Goal: Task Accomplishment & Management: Complete application form

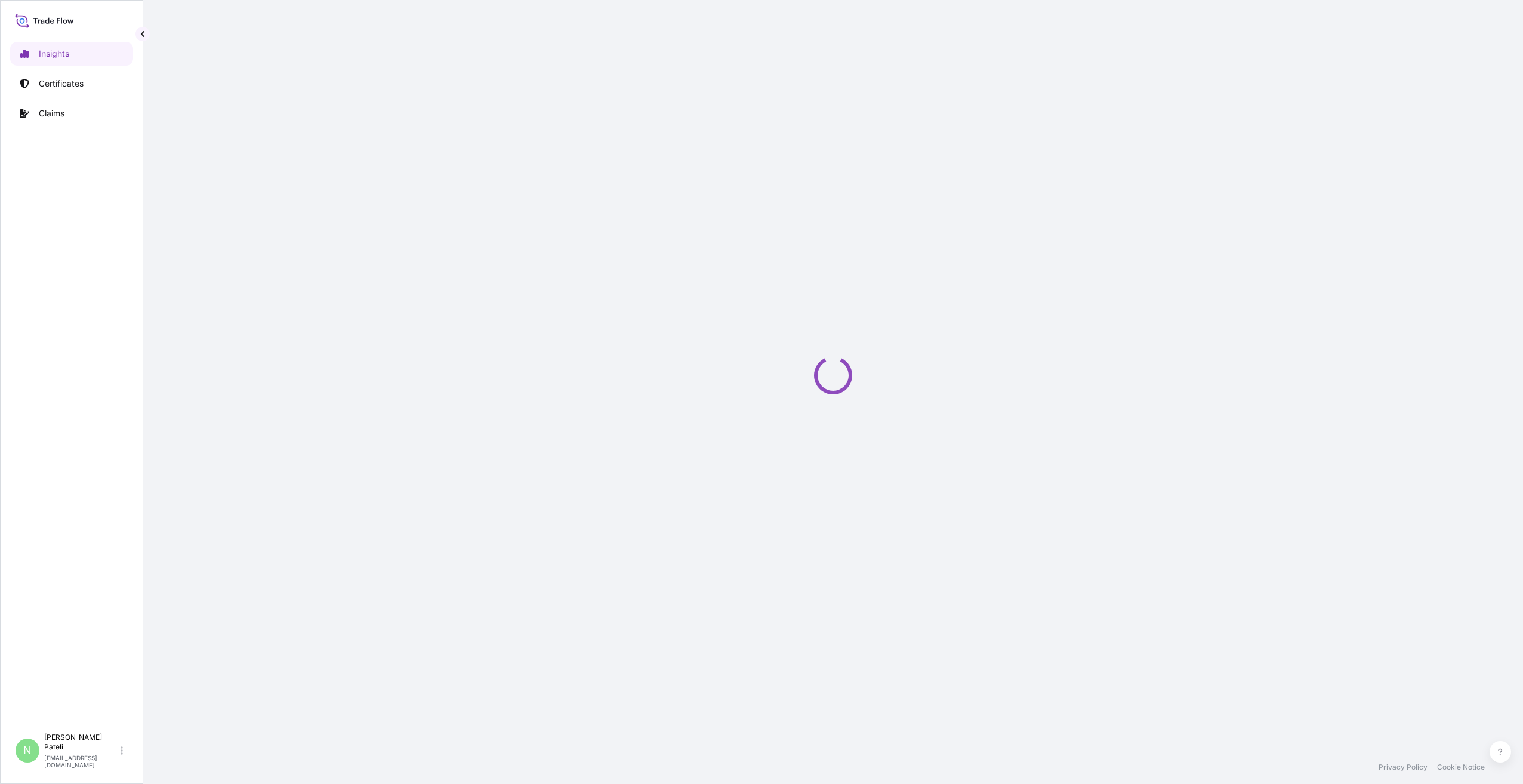
select select "2025"
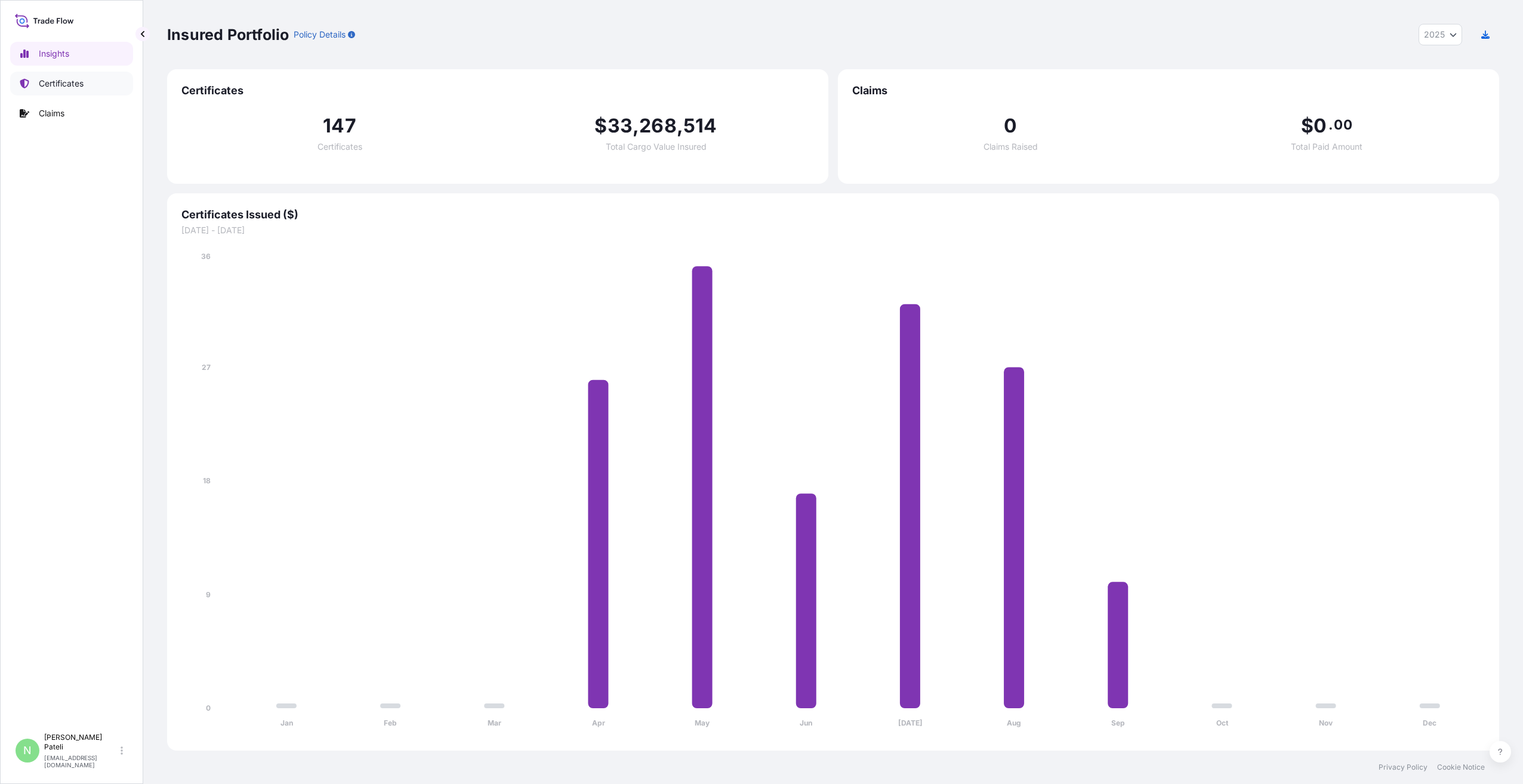
click at [74, 82] on p "Certificates" at bounding box center [61, 84] width 45 height 12
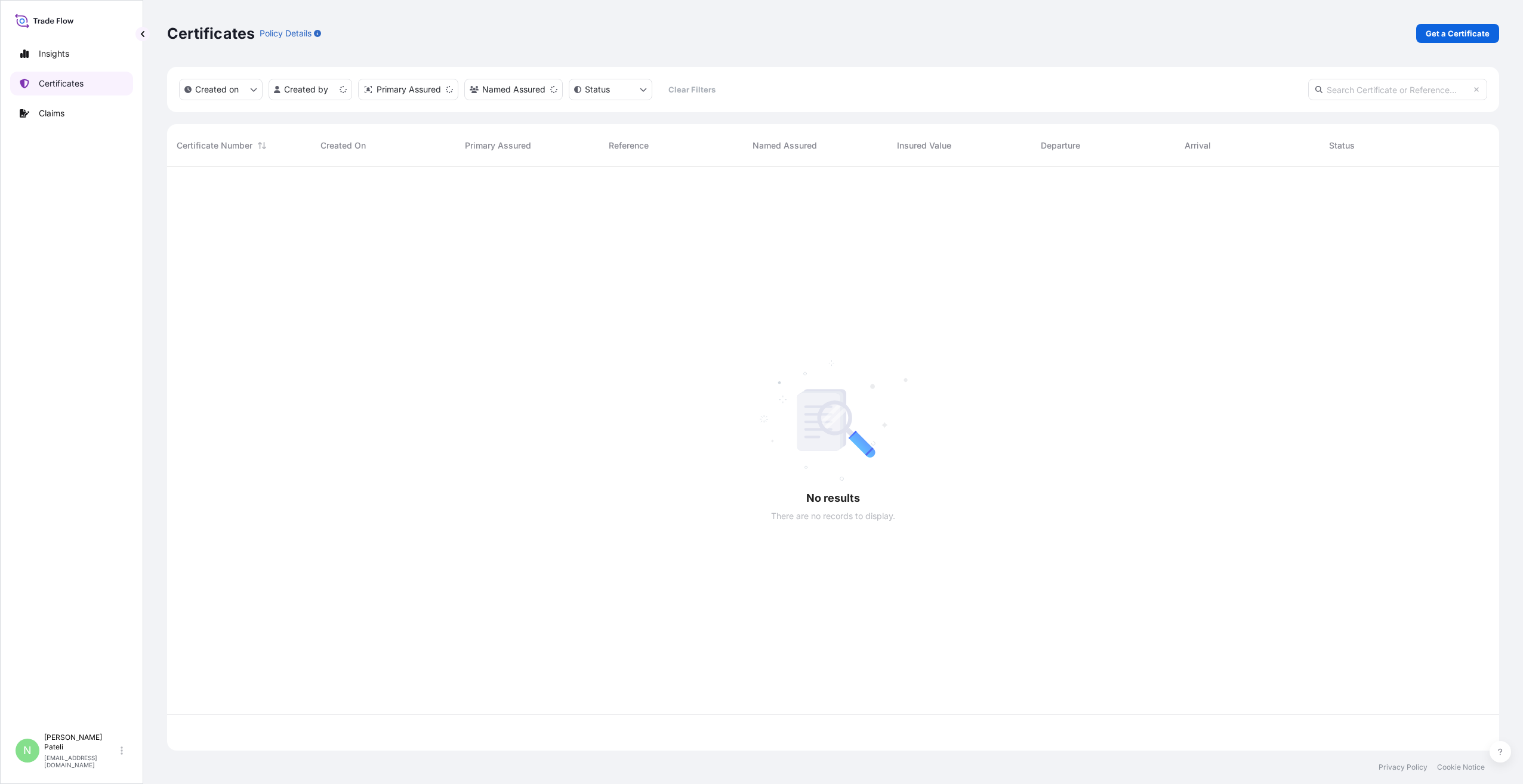
scroll to position [581, 1323]
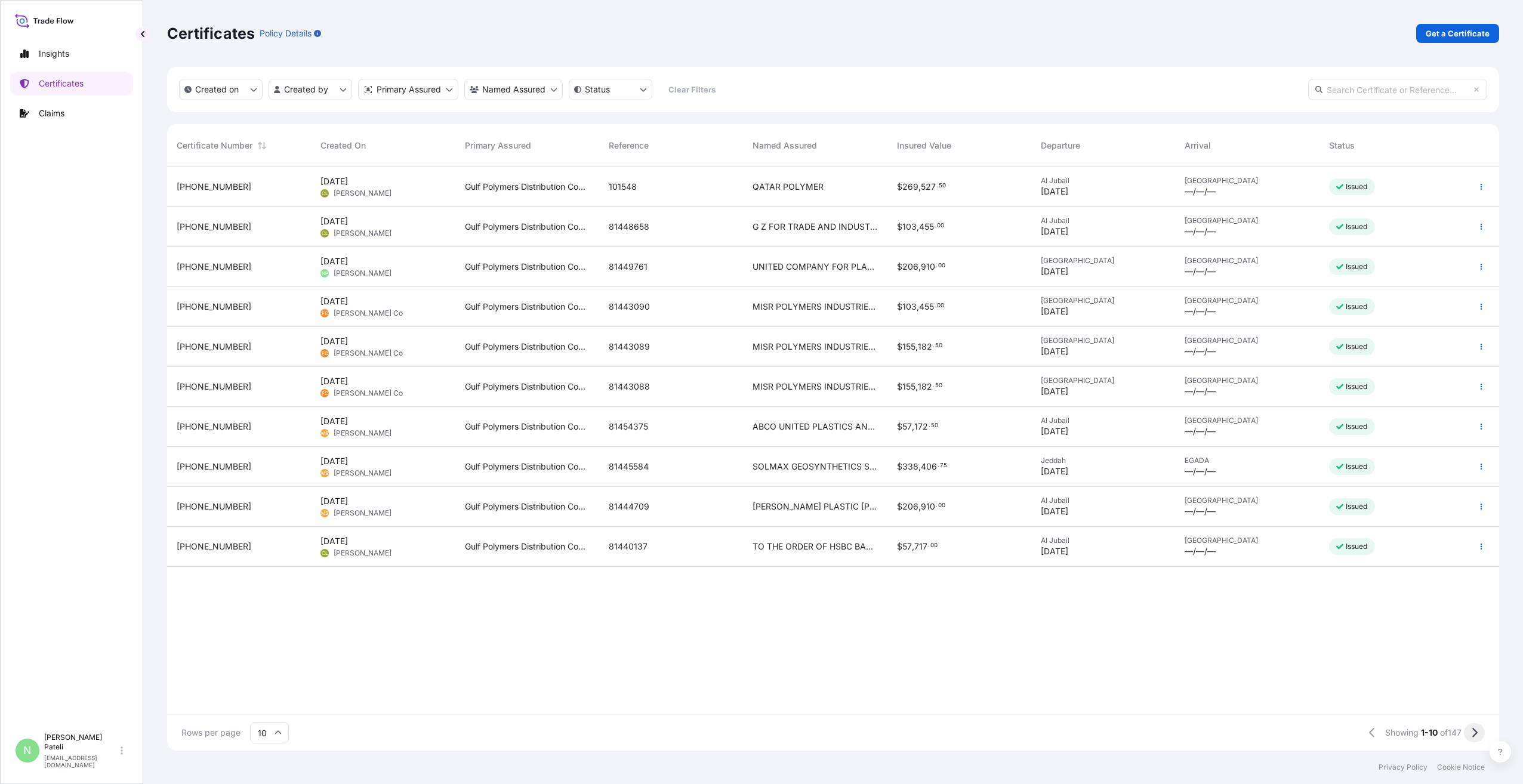
click at [1475, 732] on icon at bounding box center [1475, 733] width 5 height 10
click at [796, 184] on span "SOLMAX GEOSYNTHETICS S.A.E." at bounding box center [815, 187] width 125 height 12
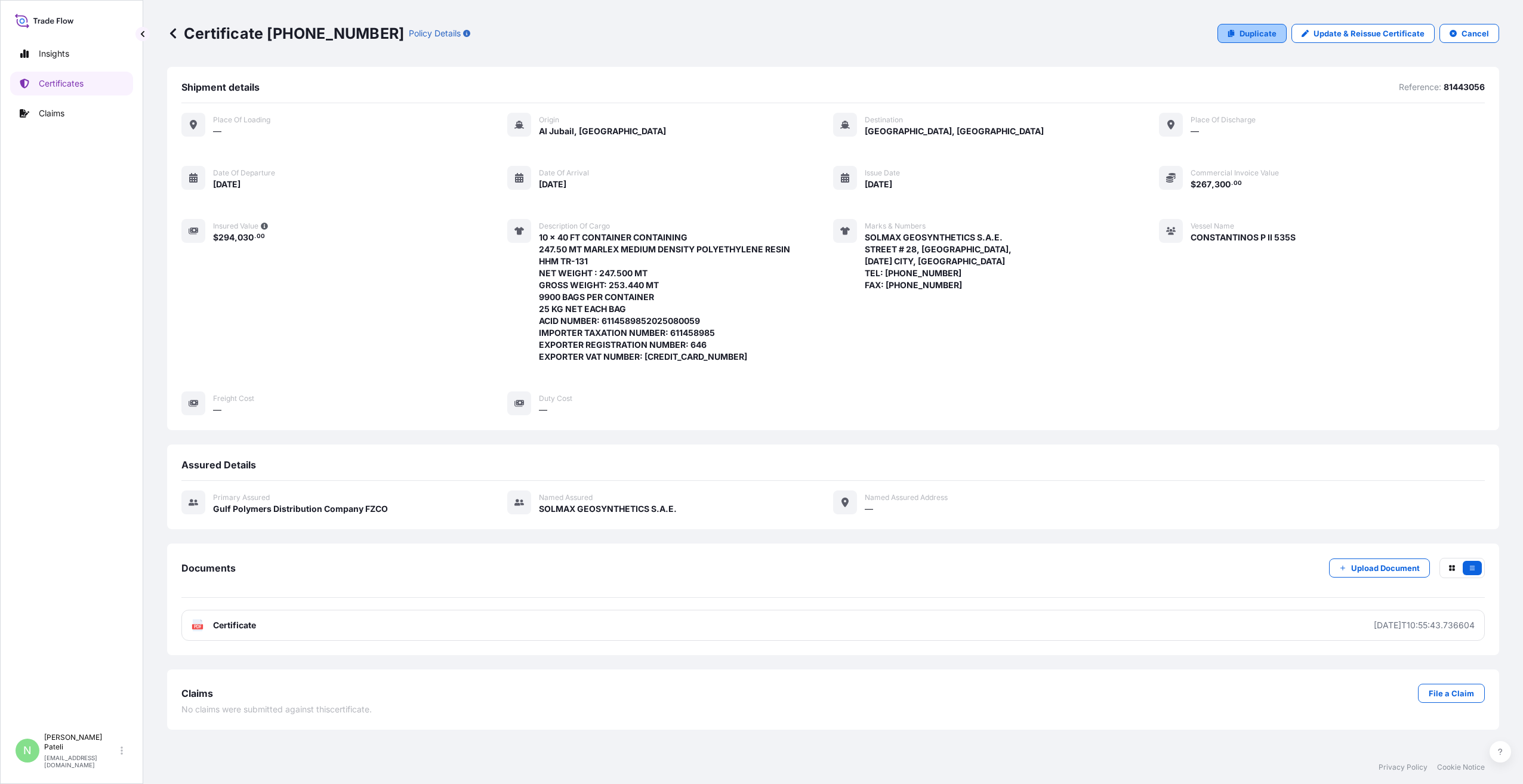
click at [1268, 31] on p "Duplicate" at bounding box center [1258, 33] width 37 height 12
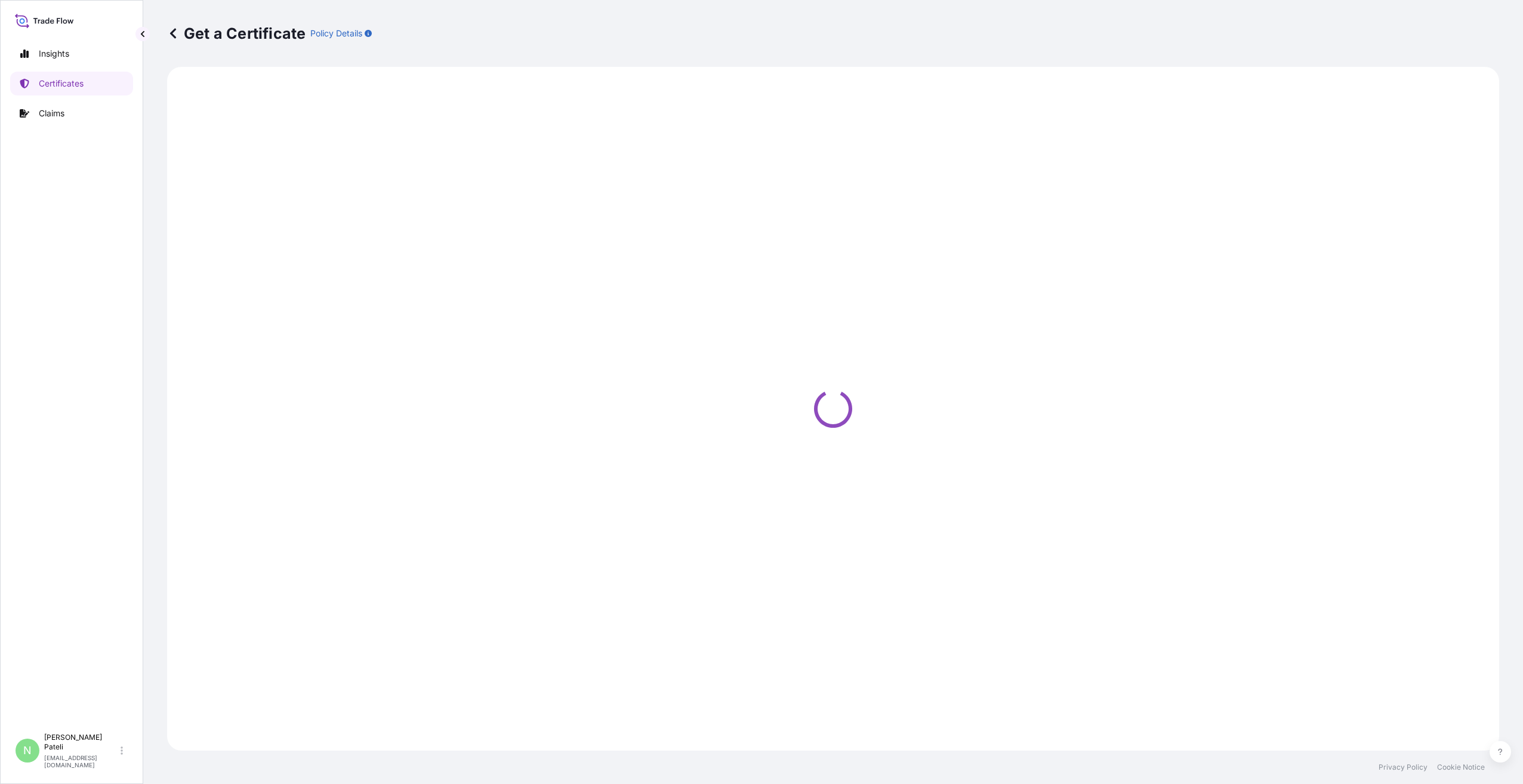
select select "Sea"
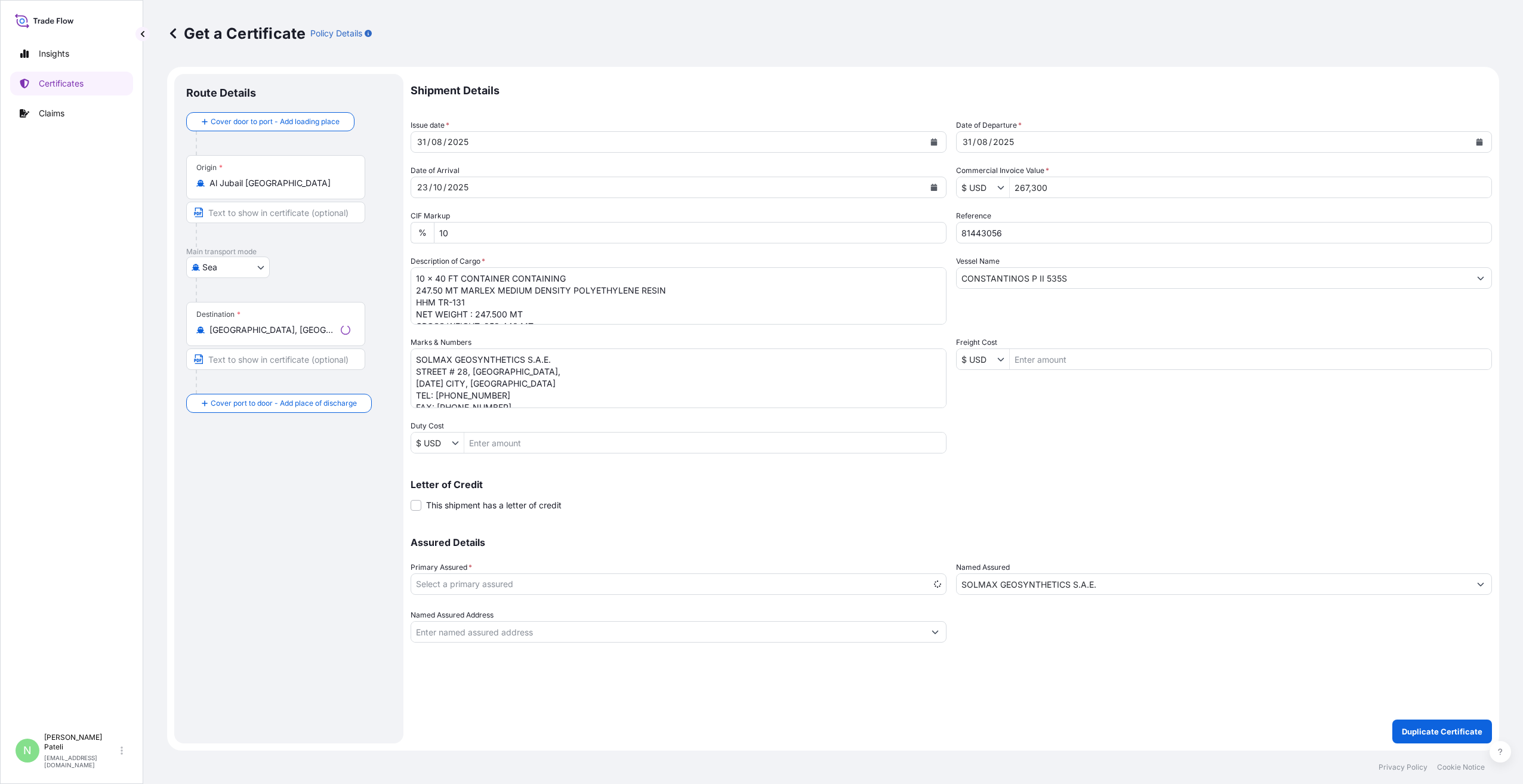
select select "31643"
drag, startPoint x: 1246, startPoint y: 473, endPoint x: 1242, endPoint y: 462, distance: 11.7
click at [1246, 473] on div "Letter of Credit This shipment has a letter of credit Letter of credit * Letter…" at bounding box center [951, 489] width 1081 height 46
click at [935, 142] on icon "Calendar" at bounding box center [934, 142] width 7 height 7
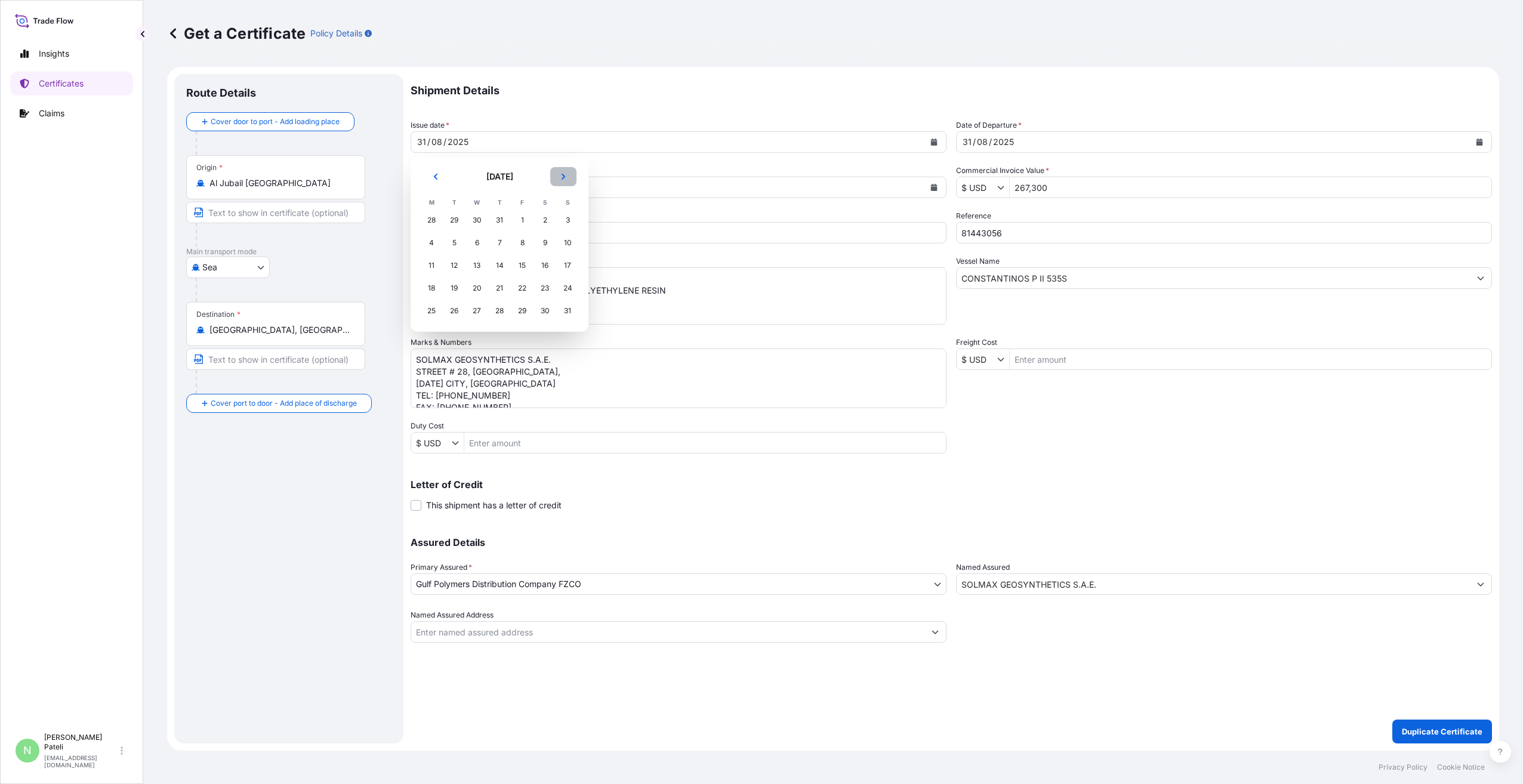
click at [563, 178] on icon "Next" at bounding box center [563, 176] width 3 height 6
click at [429, 310] on div "29" at bounding box center [431, 311] width 22 height 22
click at [1479, 139] on icon "Calendar" at bounding box center [1480, 142] width 7 height 7
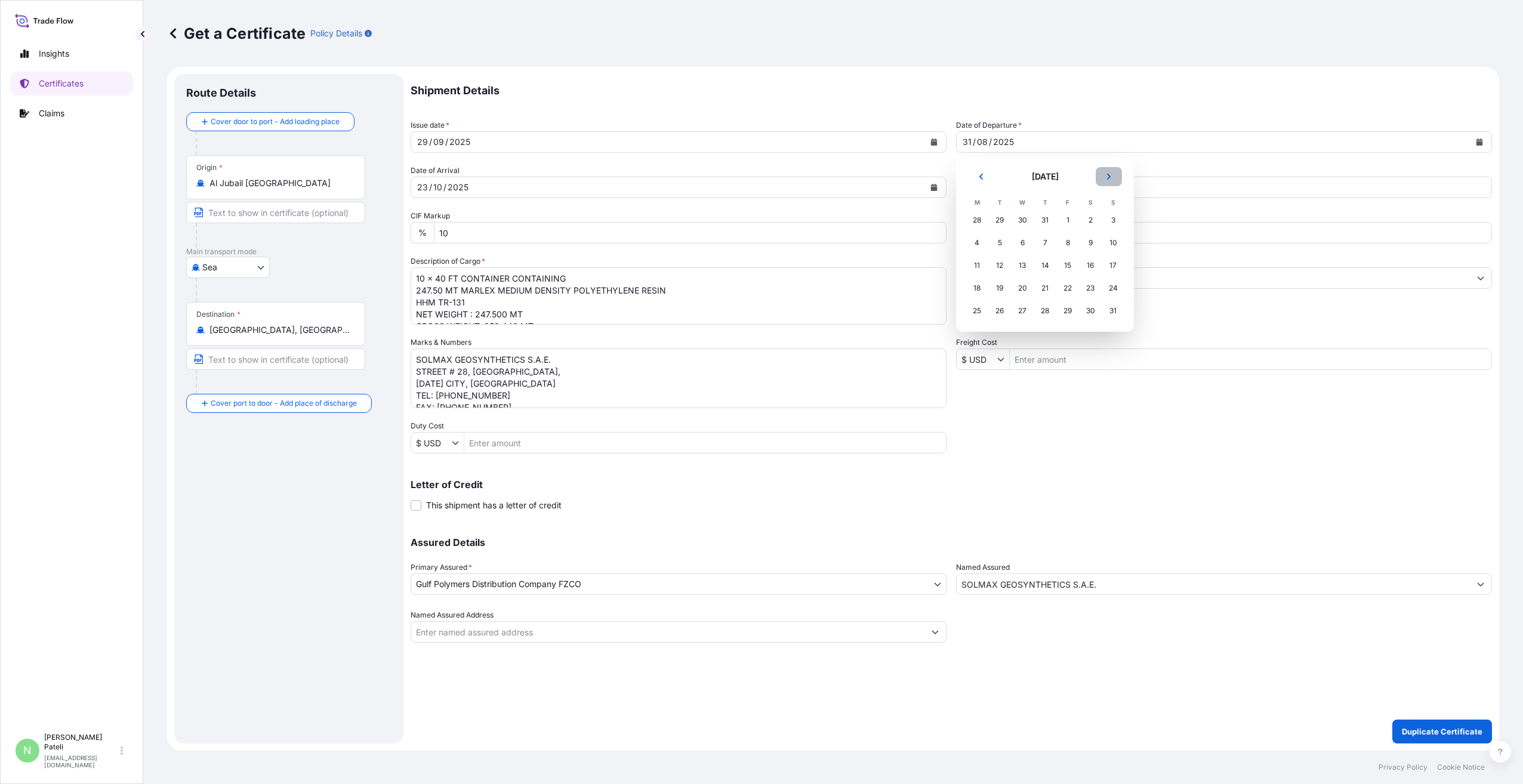
click at [1109, 176] on icon "Next" at bounding box center [1109, 176] width 7 height 7
click at [1045, 287] on div "25" at bounding box center [1045, 288] width 22 height 22
click at [1159, 448] on div "Shipment Details Issue date * [DATE] Date of Departure * [DATE] Date of Arrival…" at bounding box center [951, 358] width 1081 height 569
click at [1060, 188] on input "267,300" at bounding box center [1251, 187] width 482 height 22
type input "2"
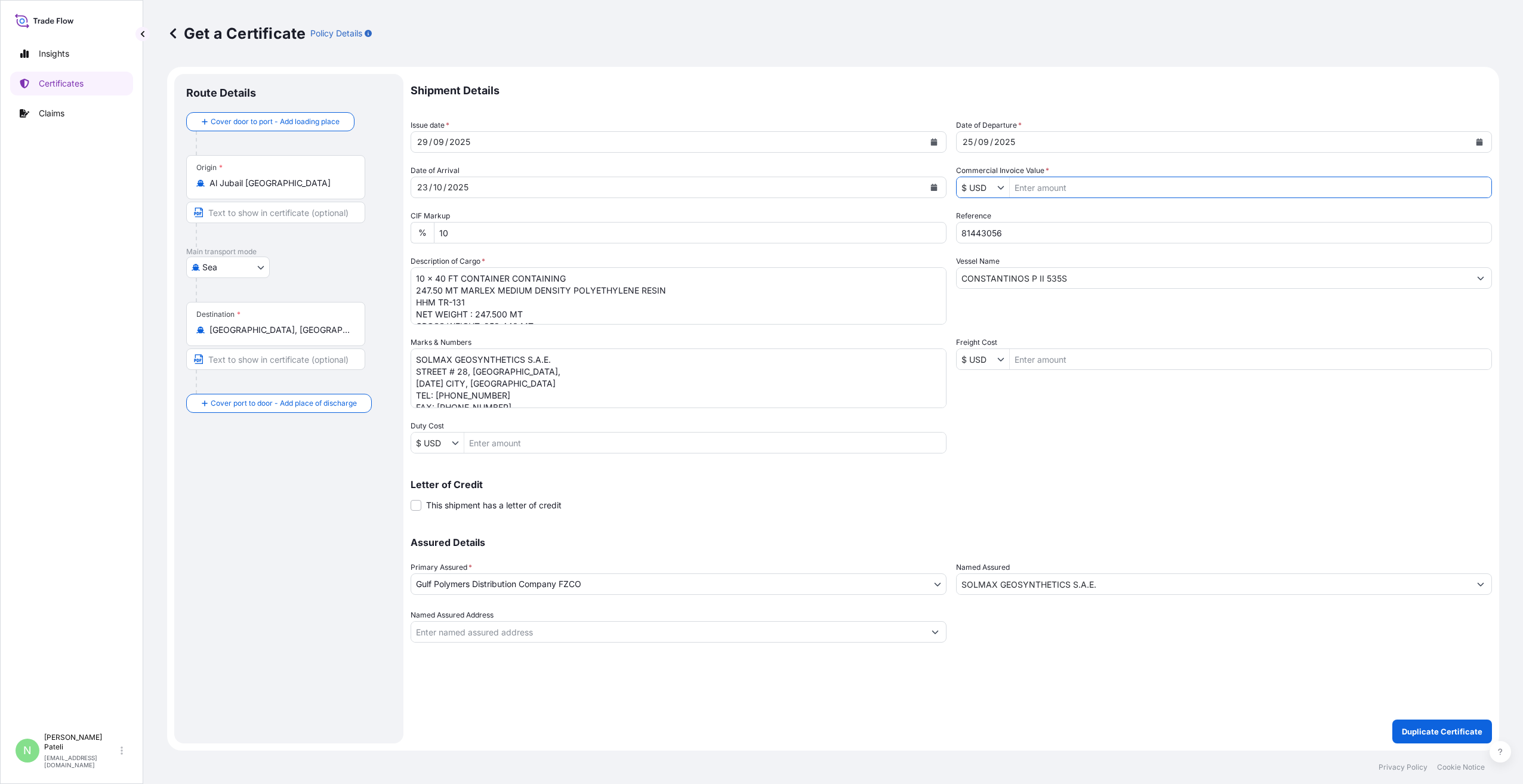
paste input "335,610.00"
type input "335,610"
click at [1392, 720] on button "Duplicate Certificate" at bounding box center [1442, 732] width 100 height 24
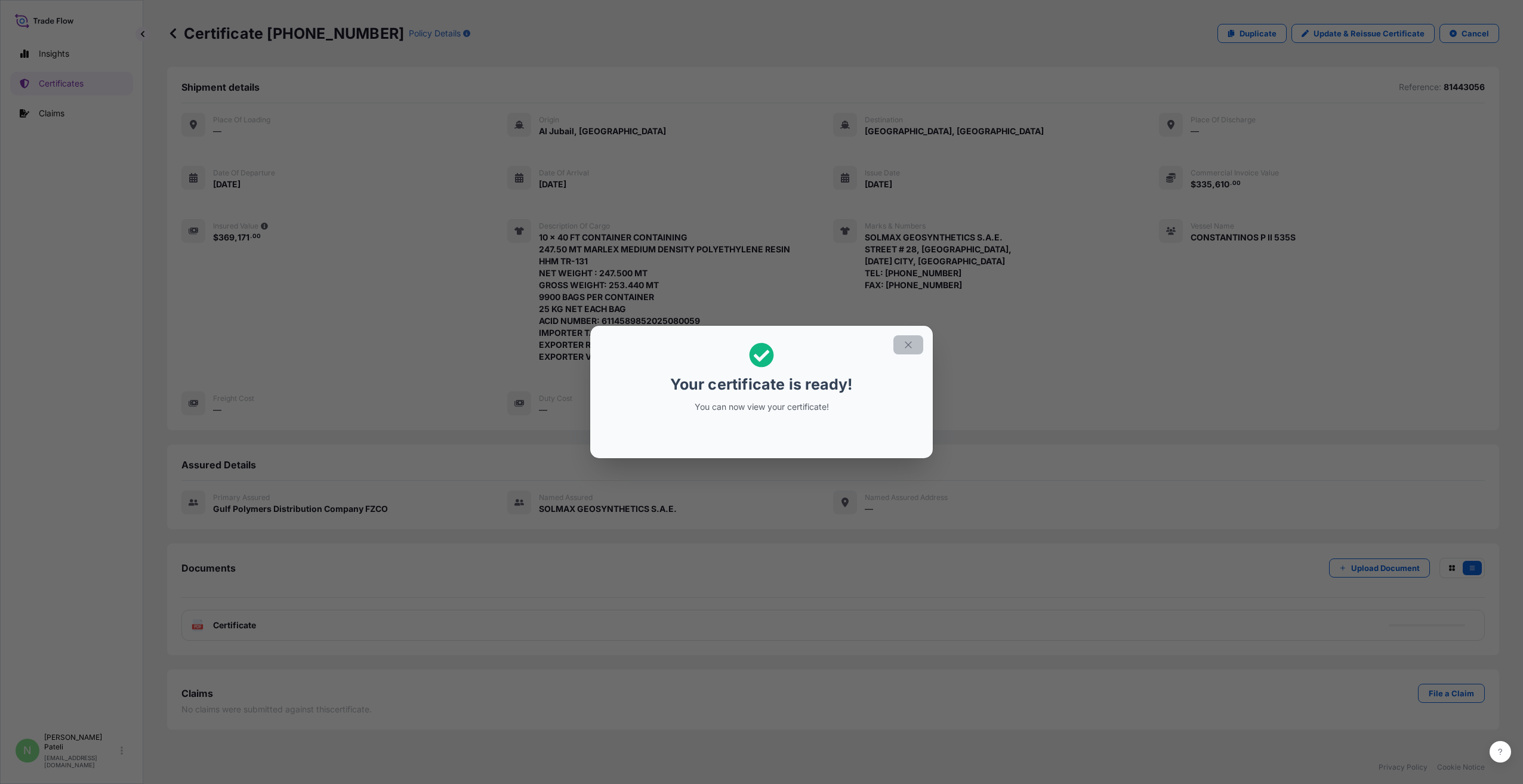
click at [909, 344] on icon "button" at bounding box center [908, 345] width 10 height 10
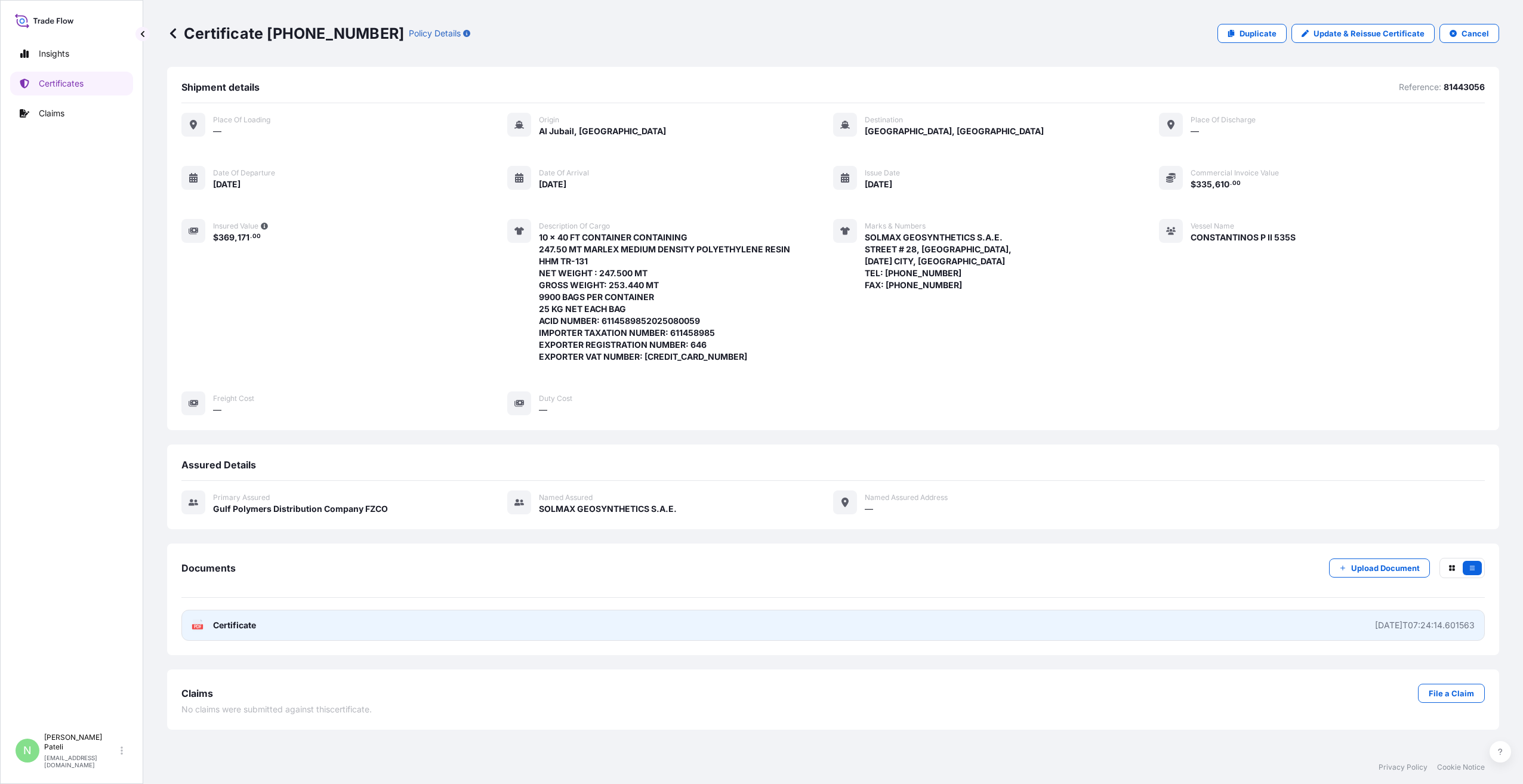
click at [223, 623] on span "Certificate" at bounding box center [235, 625] width 43 height 12
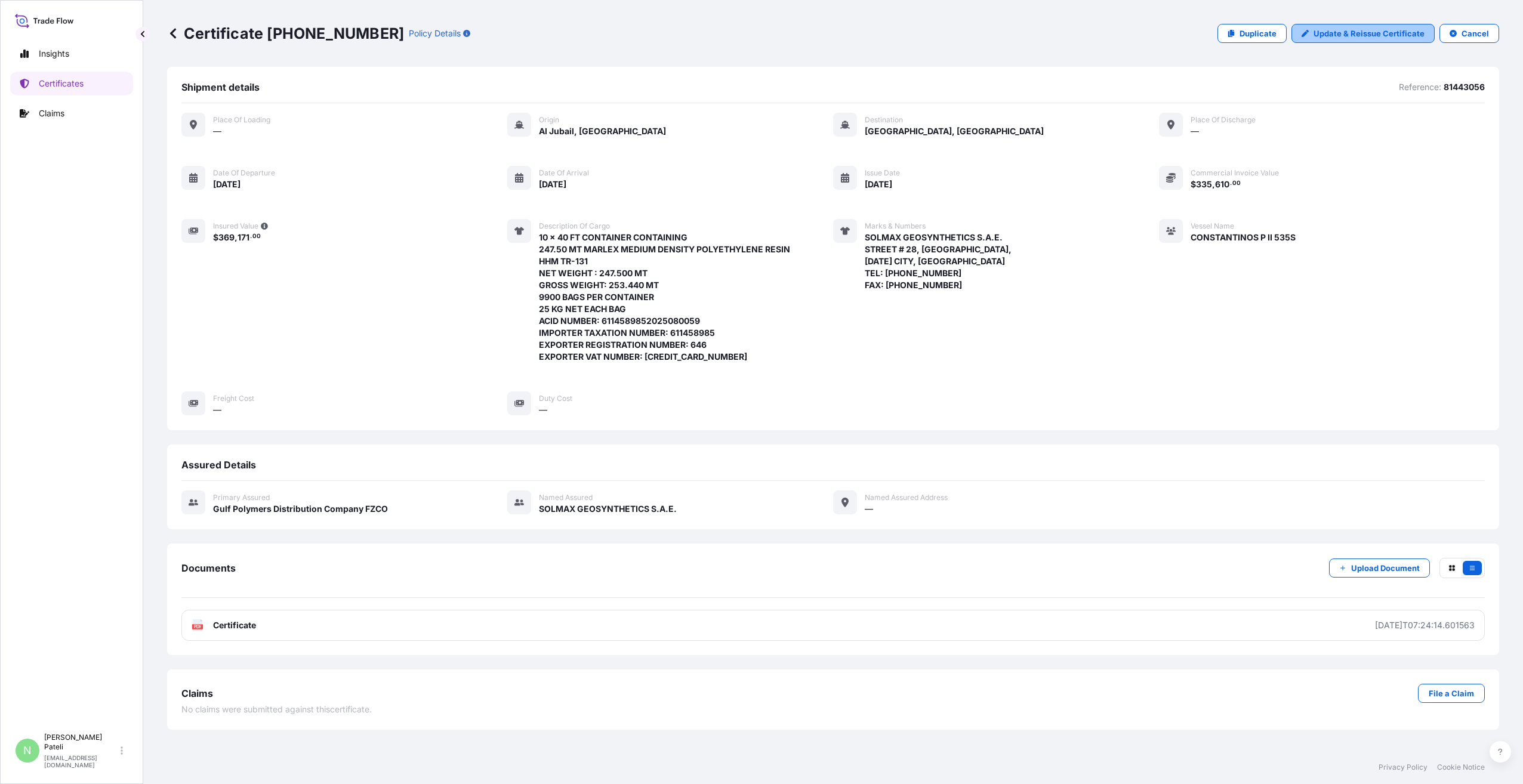
click at [1370, 35] on p "Update & Reissue Certificate" at bounding box center [1369, 33] width 111 height 12
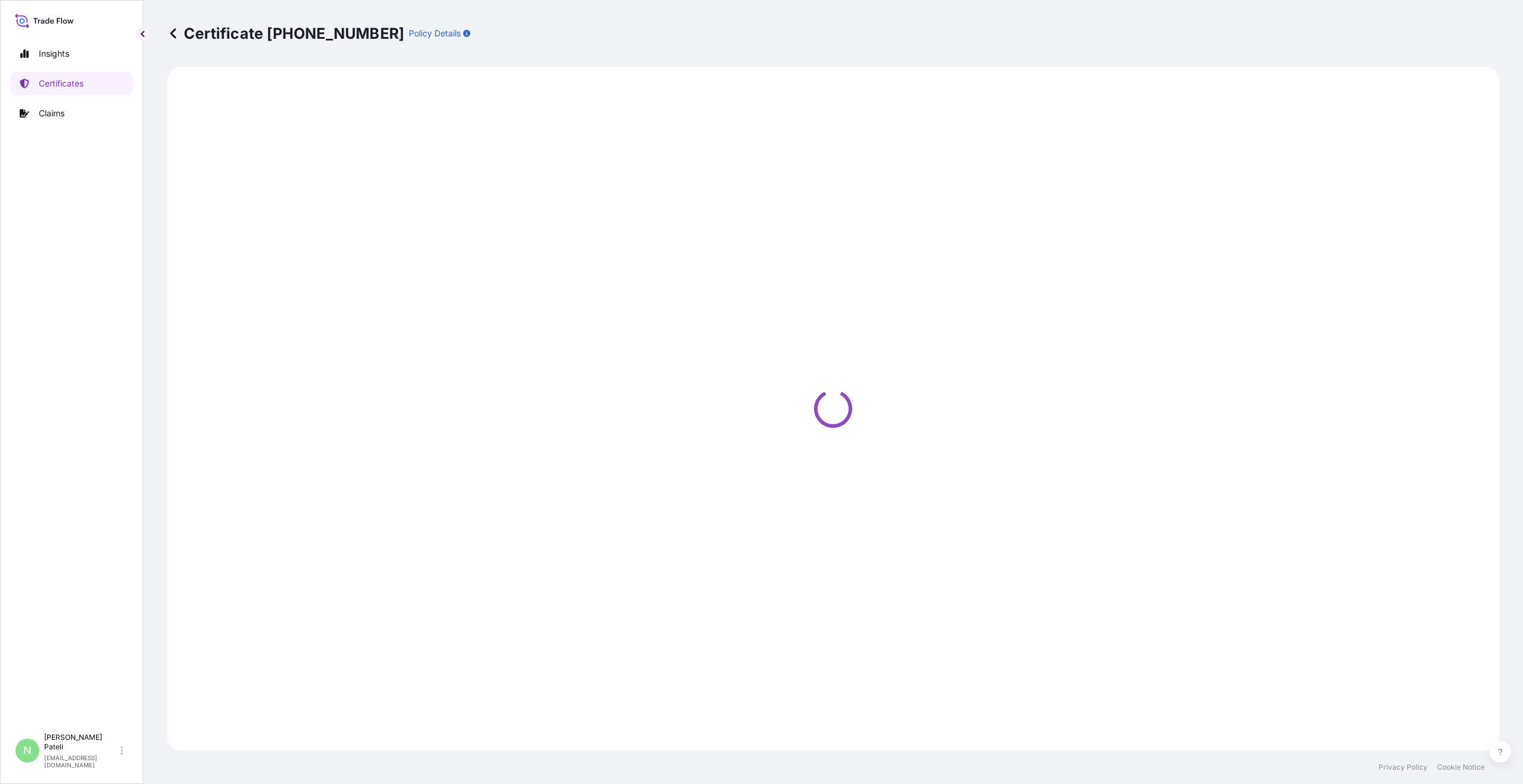
select select "Sea"
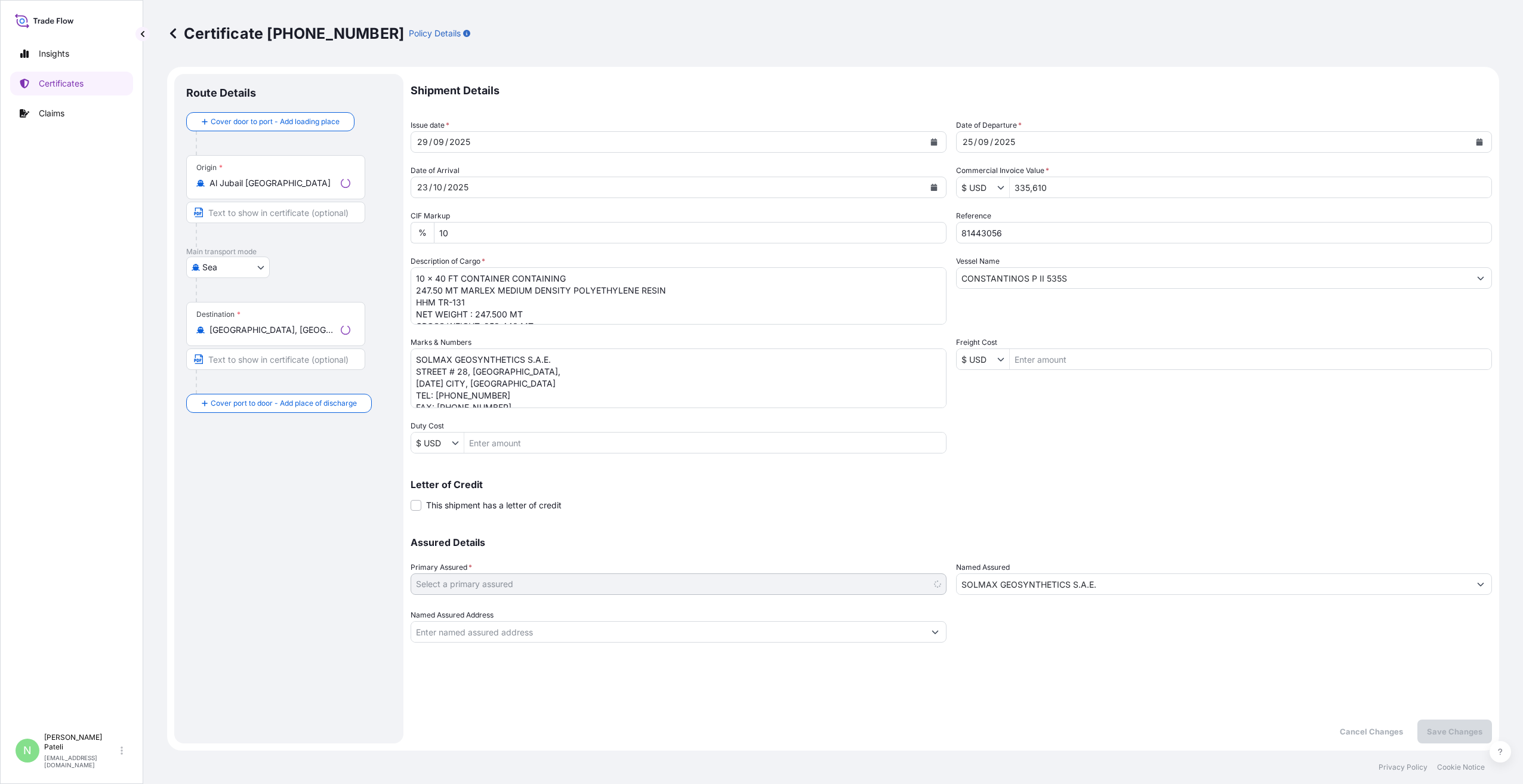
select select "31643"
click at [1025, 234] on input "81443056" at bounding box center [1224, 233] width 536 height 22
type input "8"
paste input "81449784"
type input "81449784"
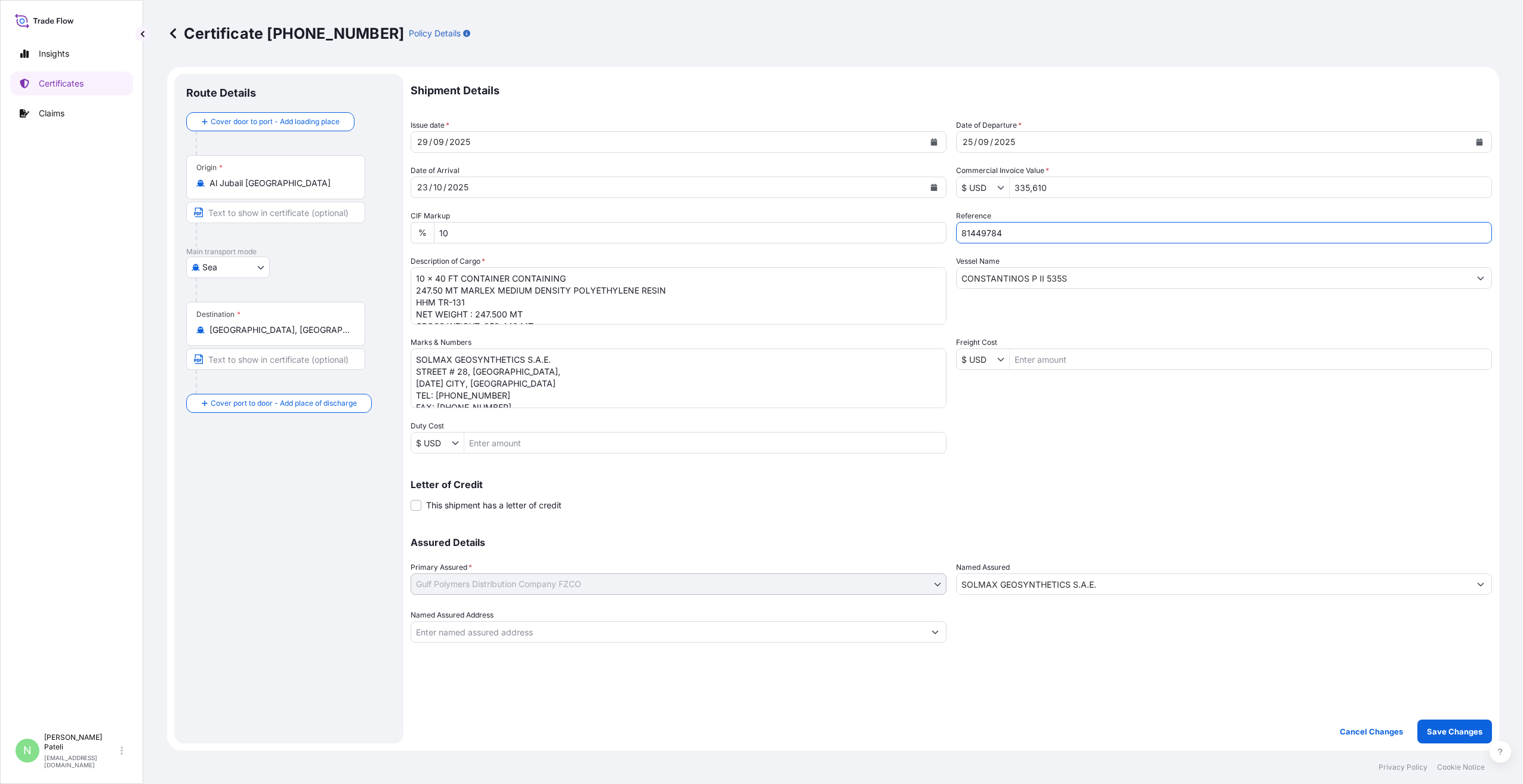
click at [1125, 466] on div "Letter of Credit This shipment has a letter of credit Letter of credit * Letter…" at bounding box center [951, 489] width 1081 height 46
drag, startPoint x: 1056, startPoint y: 277, endPoint x: 932, endPoint y: 272, distance: 124.1
click at [932, 272] on div "Shipment Details Issue date * [DATE] Date of Departure * [DATE] Date of Arrival…" at bounding box center [951, 358] width 1081 height 569
paste input "81449784"
drag, startPoint x: 1002, startPoint y: 279, endPoint x: 934, endPoint y: 277, distance: 68.0
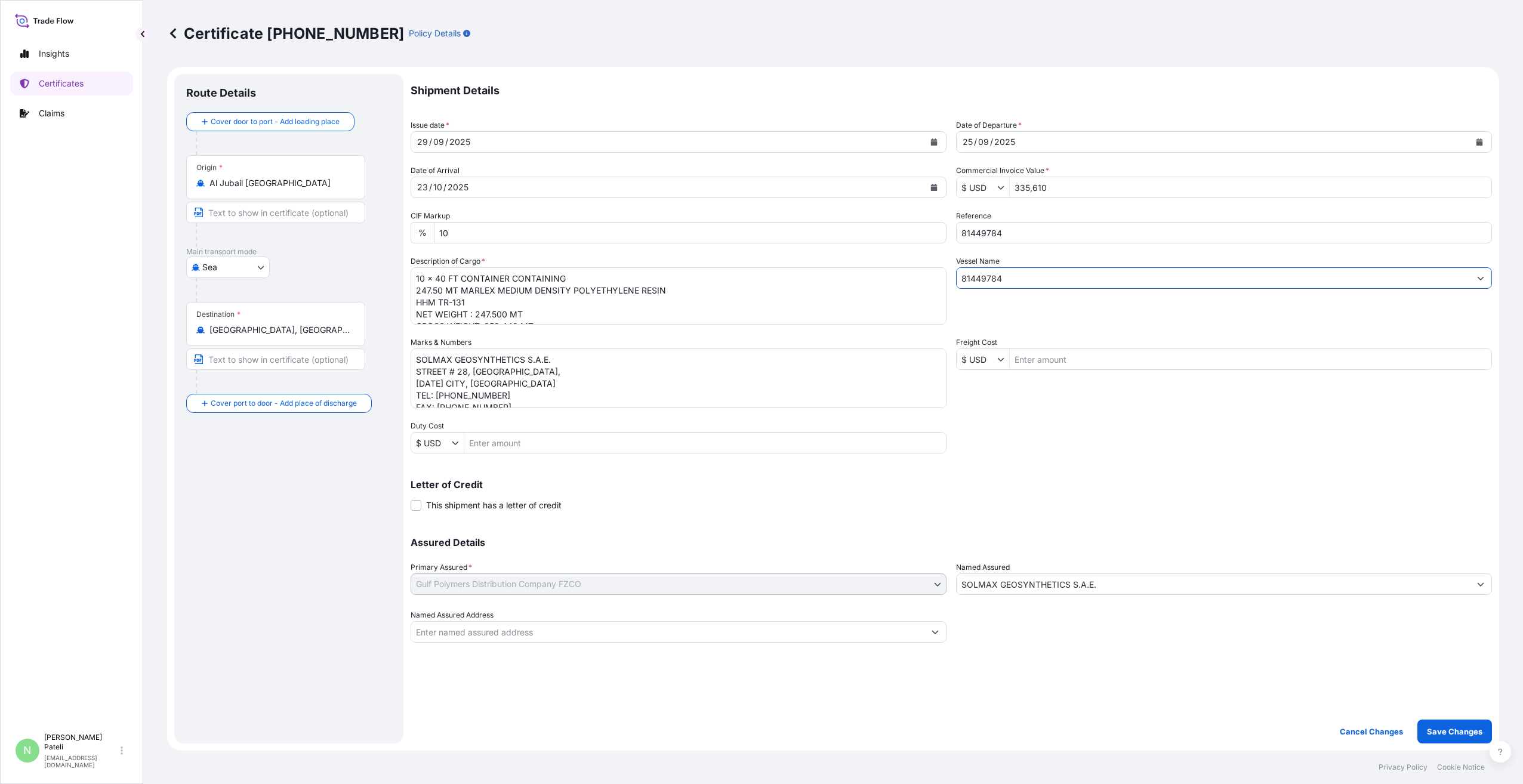
click at [934, 277] on div "Shipment Details Issue date * [DATE] Date of Departure * [DATE] Date of Arrival…" at bounding box center [951, 358] width 1081 height 569
paste input "TRANSMAR LEGACY 18532"
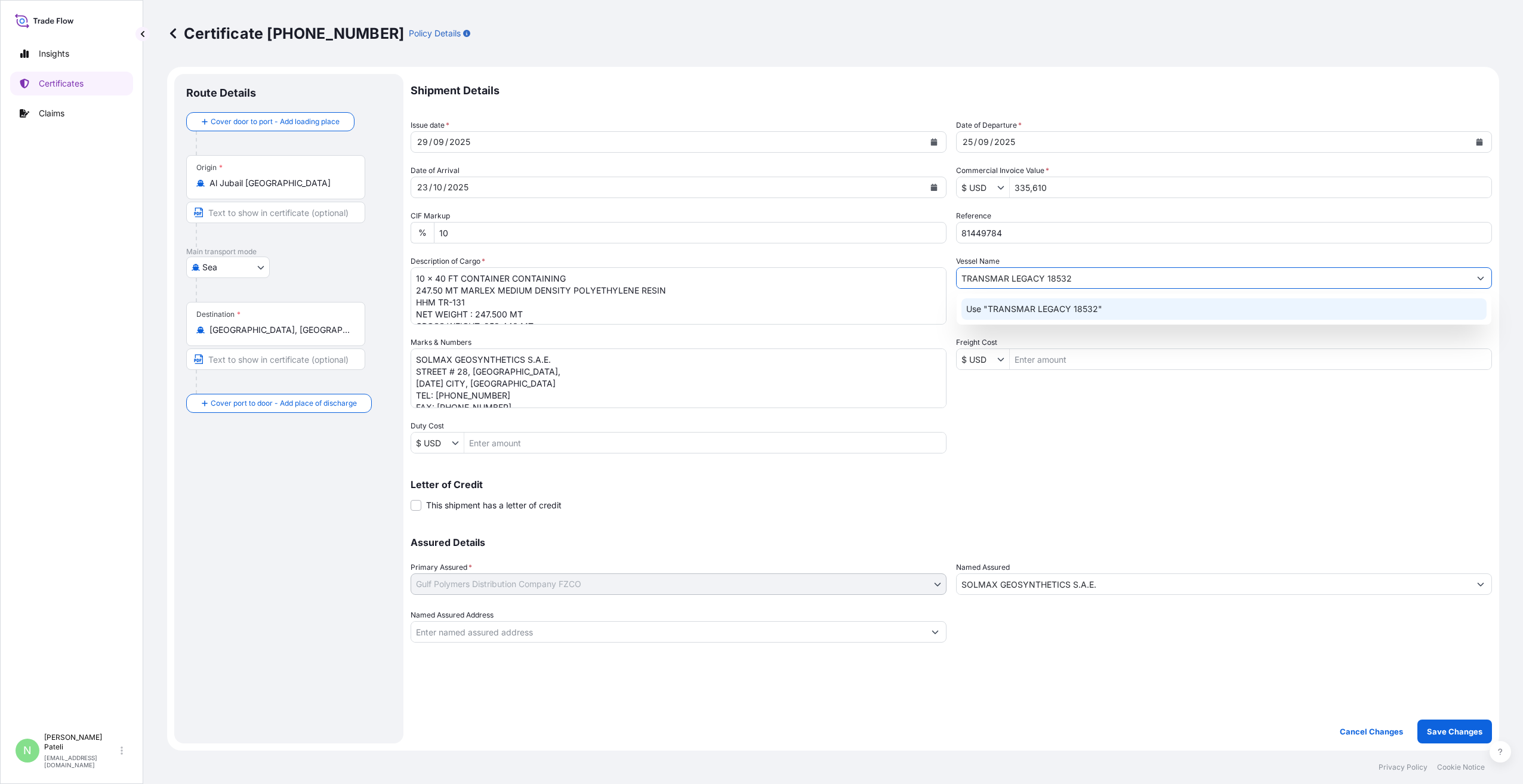
click at [1062, 306] on p "Use "TRANSMAR LEGACY 18532"" at bounding box center [1034, 309] width 136 height 12
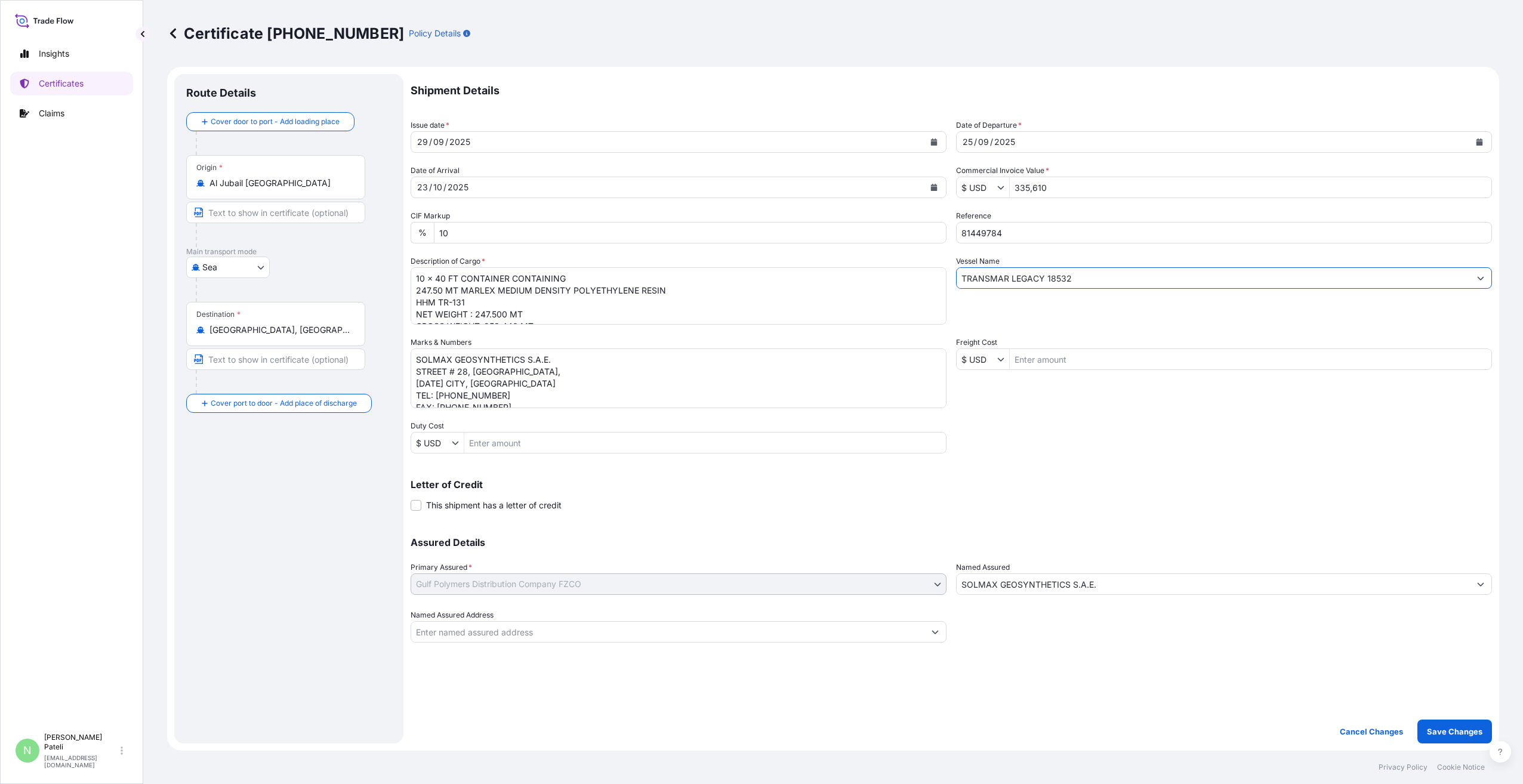
type input "TRANSMAR LEGACY 18532"
click at [1137, 459] on div "Shipment Details Issue date * [DATE] Date of Departure * [DATE] Date of Arrival…" at bounding box center [951, 358] width 1081 height 569
click at [495, 389] on textarea "SOLMAX GEOSYNTHETICS S.A.E. STREET # 28, [GEOGRAPHIC_DATA], [DATE] CITY, [GEOGR…" at bounding box center [679, 378] width 536 height 59
click at [461, 286] on textarea "10 x 40 FT CONTAINER CONTAINING 247.50 MT MARLEX MEDIUM DENSITY POLYETHYLENE RE…" at bounding box center [679, 296] width 536 height 57
paste textarea "MARLEX MEDIUM DENSITY POLYETHYLENE RESIN HHM TR-131"
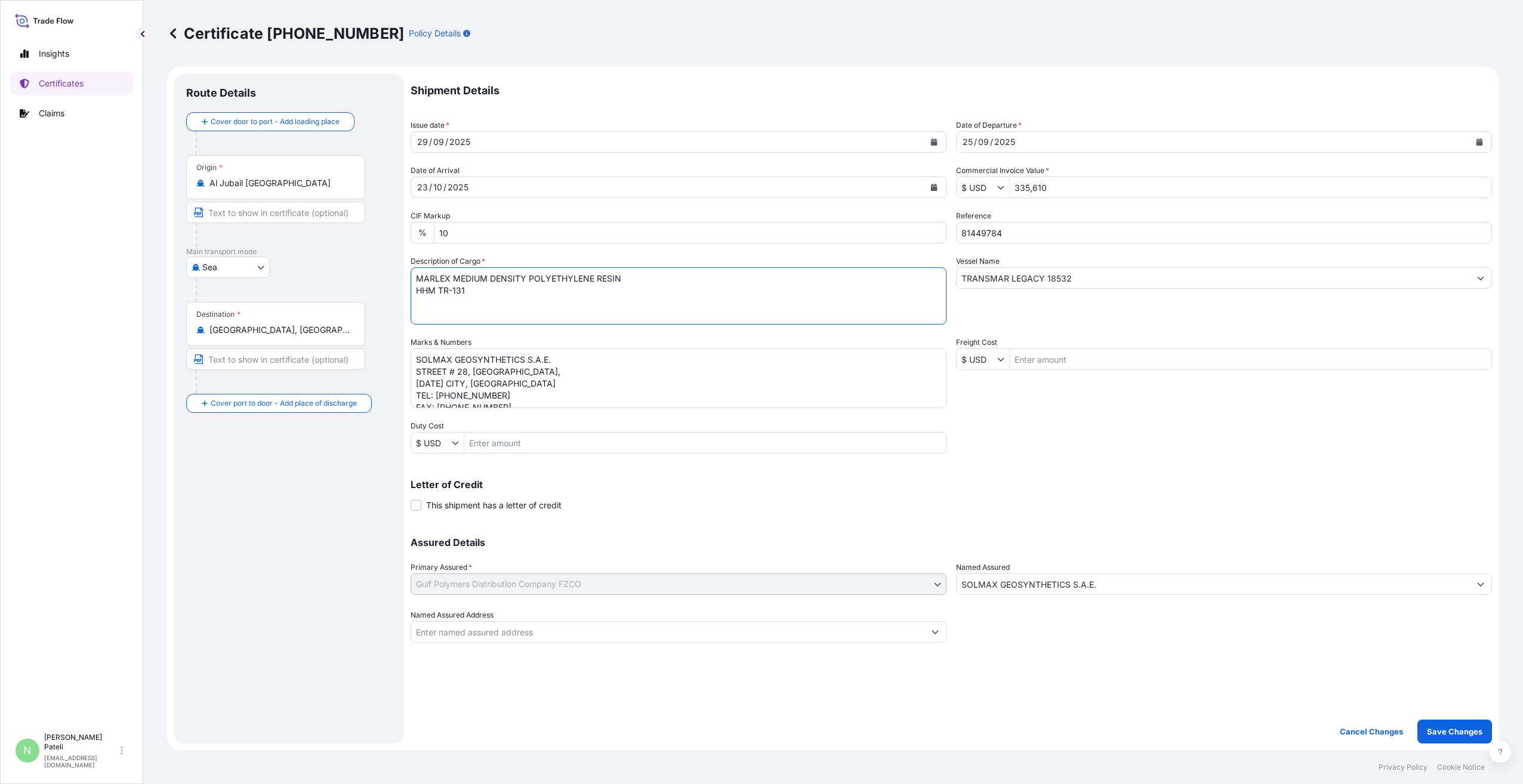
paste textarea "12 x 40 FT CONTAINER CONTAINING"
paste textarea "NET WEIGHT : 297.500 MT GROSS WEIGHT: 304.128 MT 990 BAGS PER CONTAINER 11880 T…"
type textarea "MARLEX MEDIUM DENSITY POLYETHYLENE RESIN HHM TR-131 12 x 40 FT CONTAINER CONTAI…"
click at [484, 380] on textarea "SOLMAX GEOSYNTHETICS S.A.E. STREET # 28, [GEOGRAPHIC_DATA], [DATE] CITY, [GEOGR…" at bounding box center [679, 378] width 536 height 59
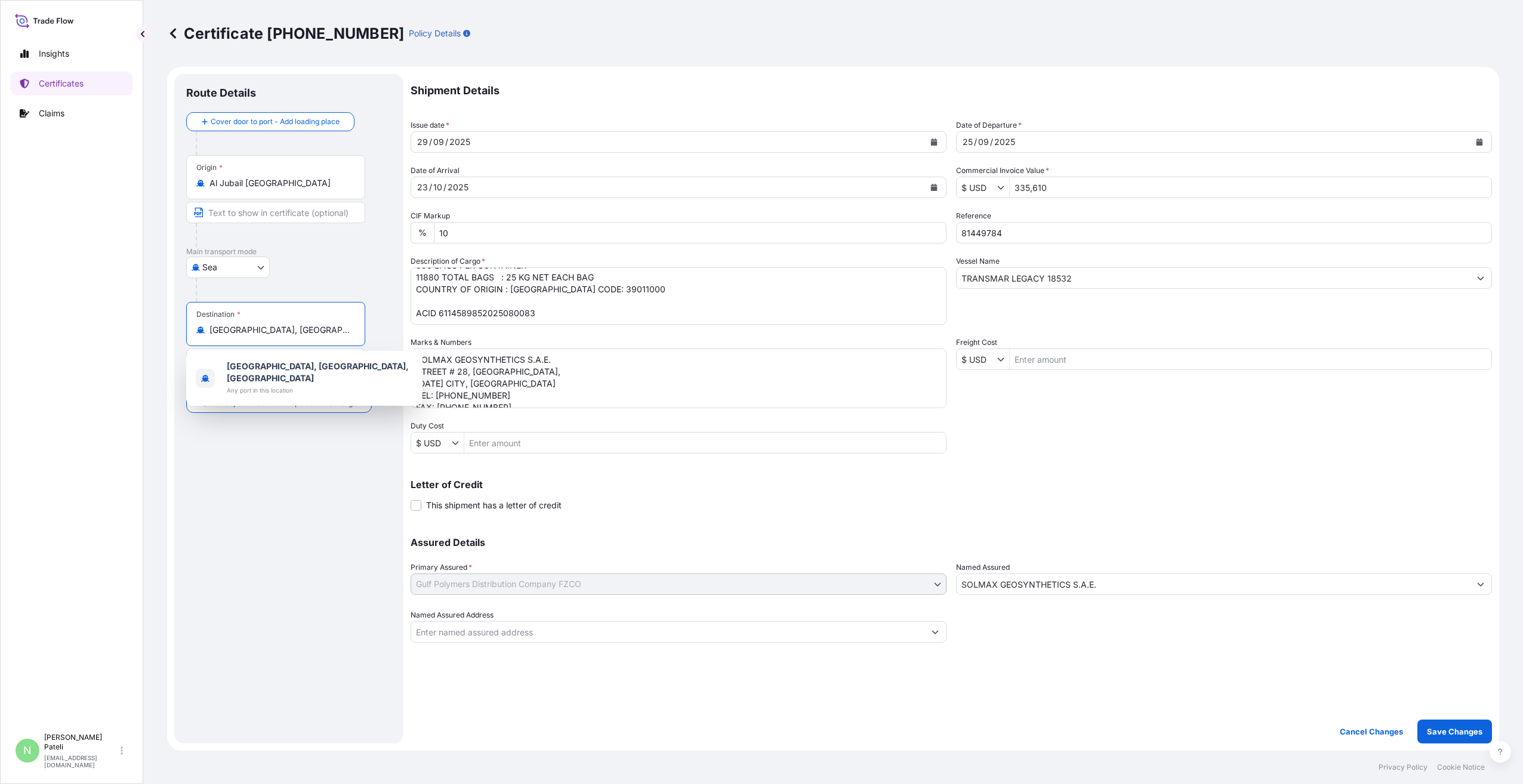
click at [325, 328] on input "[GEOGRAPHIC_DATA], [GEOGRAPHIC_DATA], [GEOGRAPHIC_DATA]" at bounding box center [280, 330] width 141 height 12
click at [355, 331] on div "[GEOGRAPHIC_DATA], [GEOGRAPHIC_DATA], [GEOGRAPHIC_DATA]" at bounding box center [276, 330] width 159 height 12
click at [350, 331] on input "[GEOGRAPHIC_DATA], [GEOGRAPHIC_DATA], [GEOGRAPHIC_DATA]" at bounding box center [280, 330] width 141 height 12
click at [357, 328] on div "Destination * [GEOGRAPHIC_DATA], [GEOGRAPHIC_DATA], [GEOGRAPHIC_DATA]" at bounding box center [276, 324] width 179 height 44
click at [350, 328] on input "[GEOGRAPHIC_DATA], [GEOGRAPHIC_DATA], [GEOGRAPHIC_DATA]" at bounding box center [280, 330] width 141 height 12
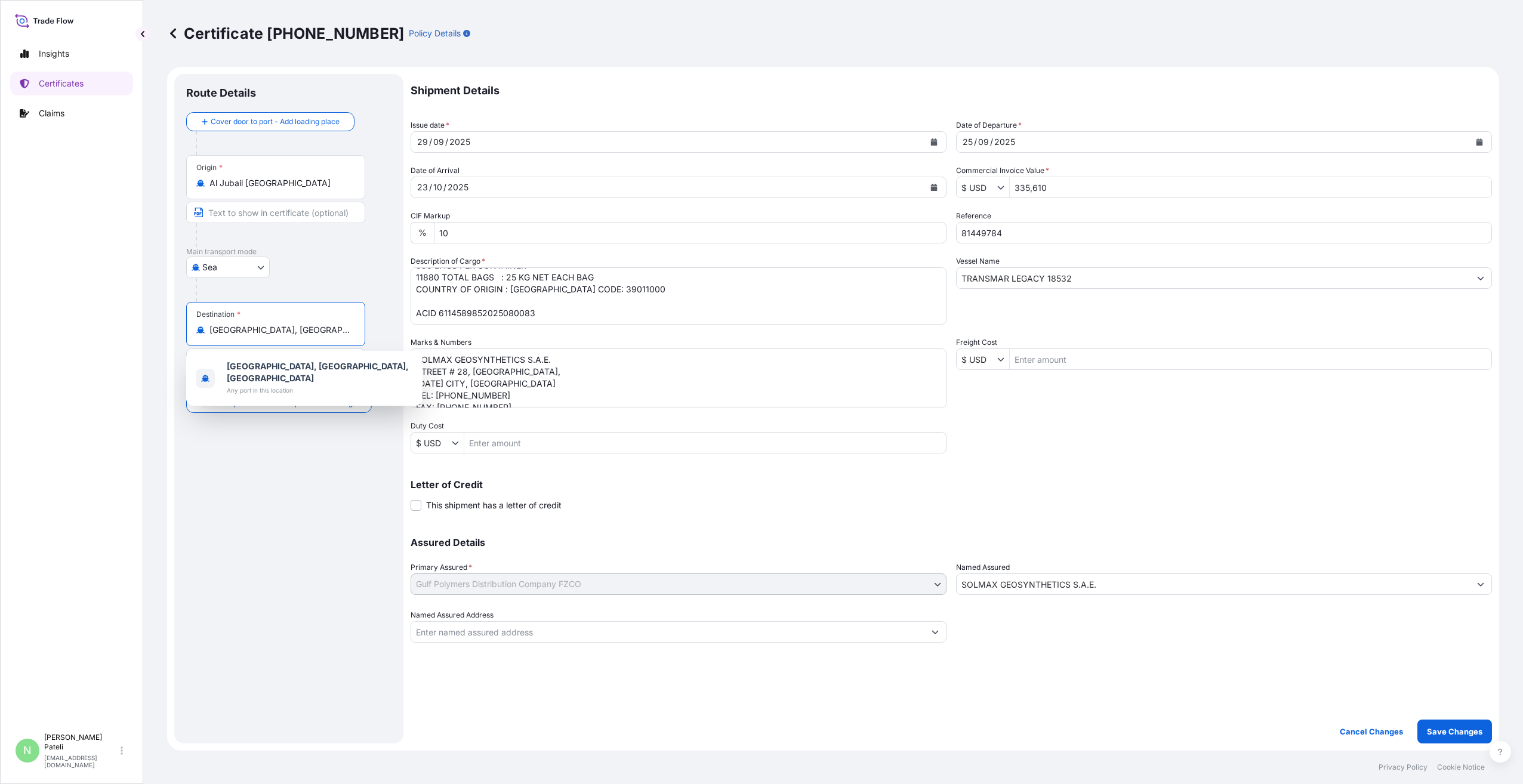
click at [356, 328] on div "Destination * [GEOGRAPHIC_DATA], [GEOGRAPHIC_DATA], [GEOGRAPHIC_DATA]" at bounding box center [276, 324] width 179 height 44
click at [350, 328] on input "[GEOGRAPHIC_DATA], [GEOGRAPHIC_DATA], [GEOGRAPHIC_DATA]" at bounding box center [280, 330] width 141 height 12
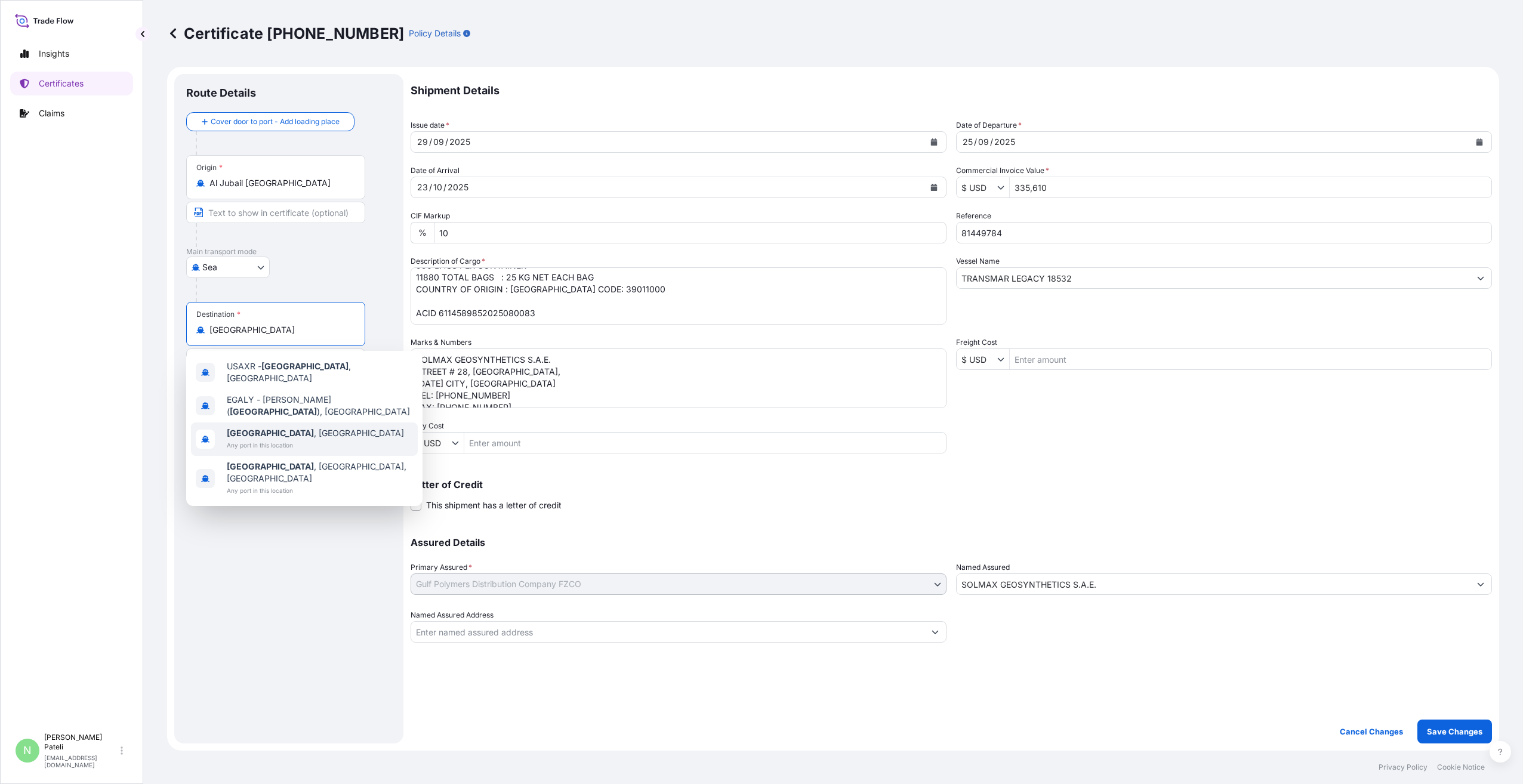
click at [282, 427] on span "[GEOGRAPHIC_DATA] , [GEOGRAPHIC_DATA]" at bounding box center [315, 433] width 177 height 12
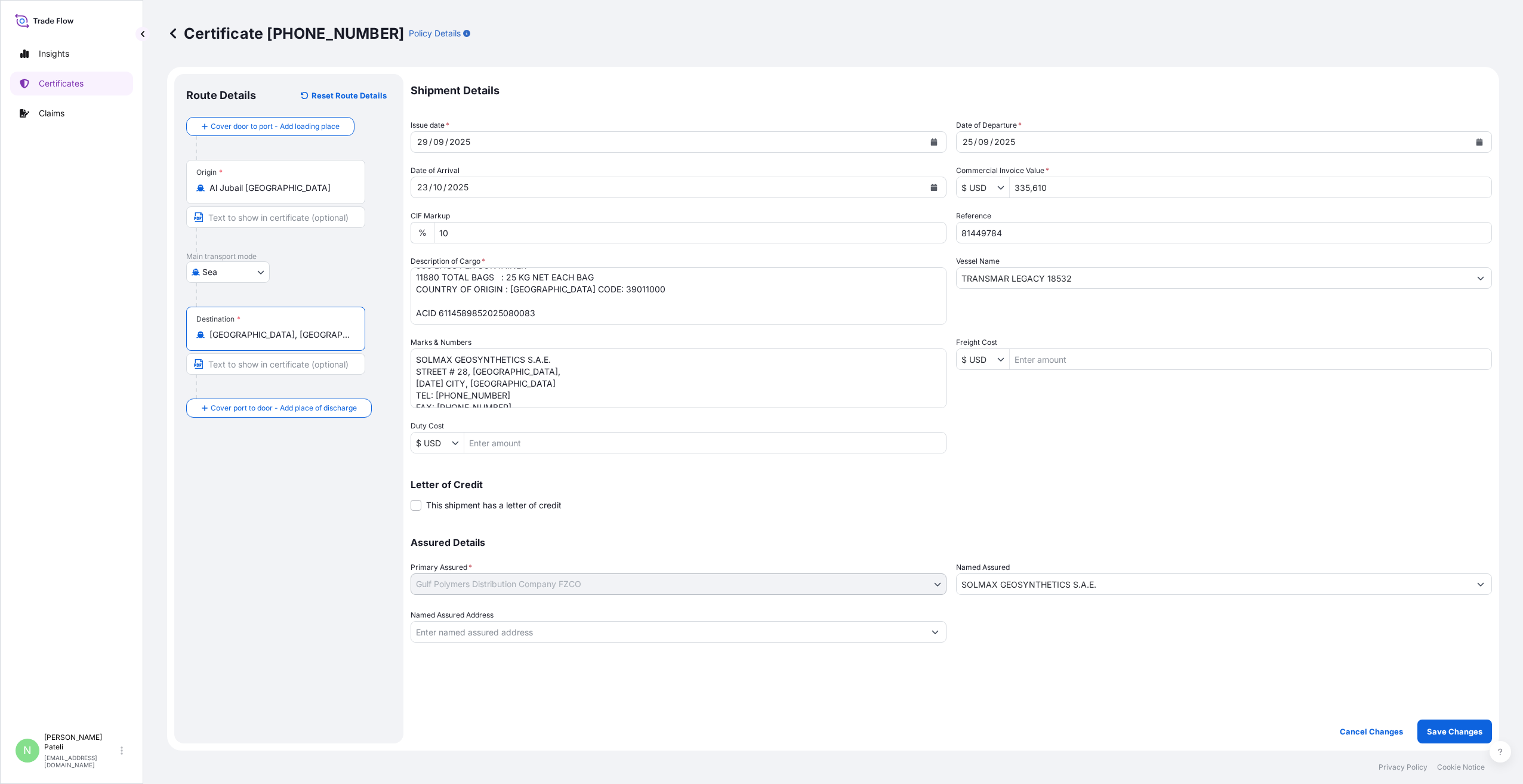
type input "[GEOGRAPHIC_DATA], [GEOGRAPHIC_DATA]"
click at [294, 489] on div "Route Details Reset Route Details Cover door to port - Add loading place Place …" at bounding box center [289, 409] width 205 height 645
click at [1449, 728] on p "Save Changes" at bounding box center [1454, 732] width 56 height 12
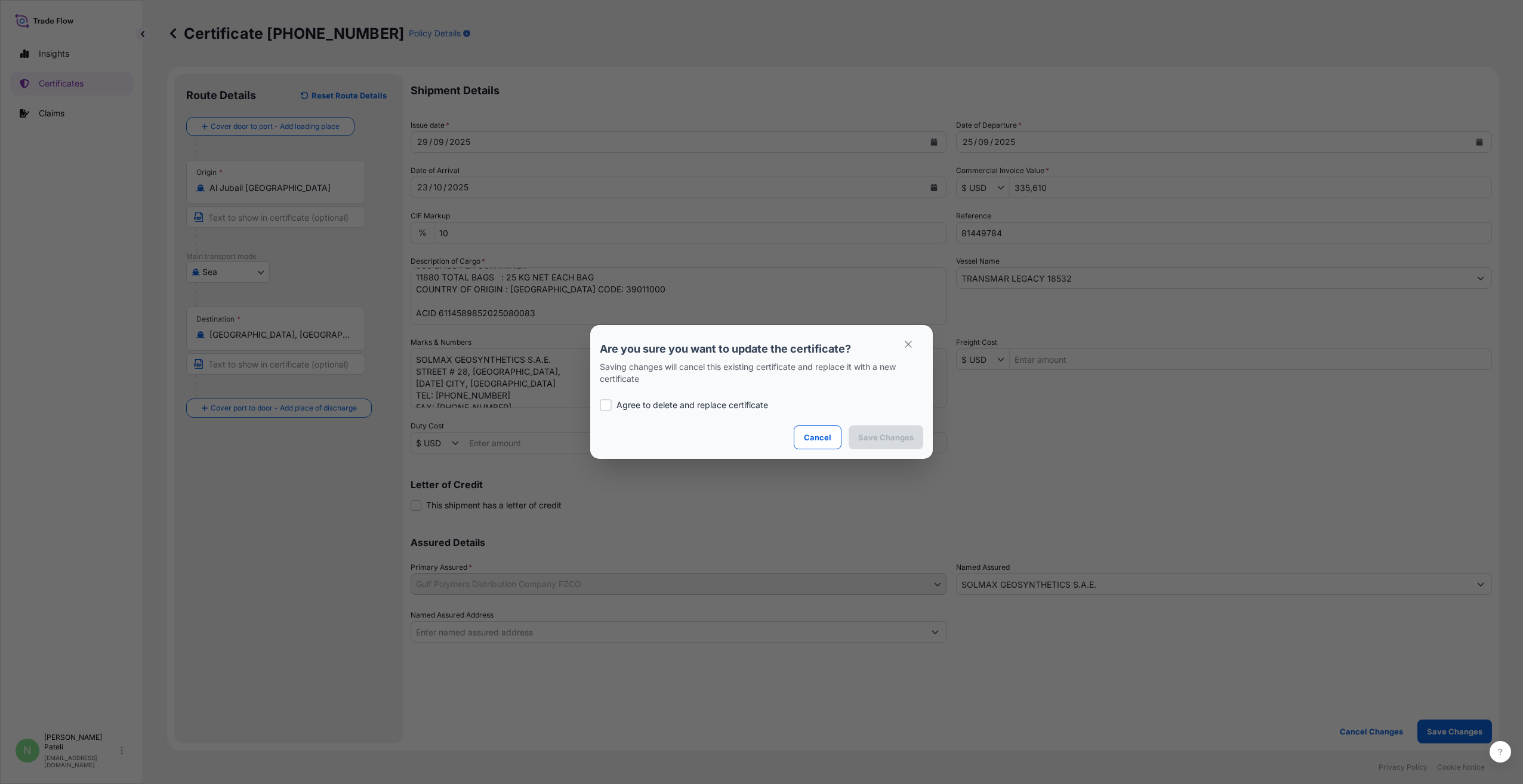
click at [604, 405] on div at bounding box center [606, 405] width 12 height 12
checkbox input "true"
click at [887, 436] on p "Save Changes" at bounding box center [886, 437] width 56 height 12
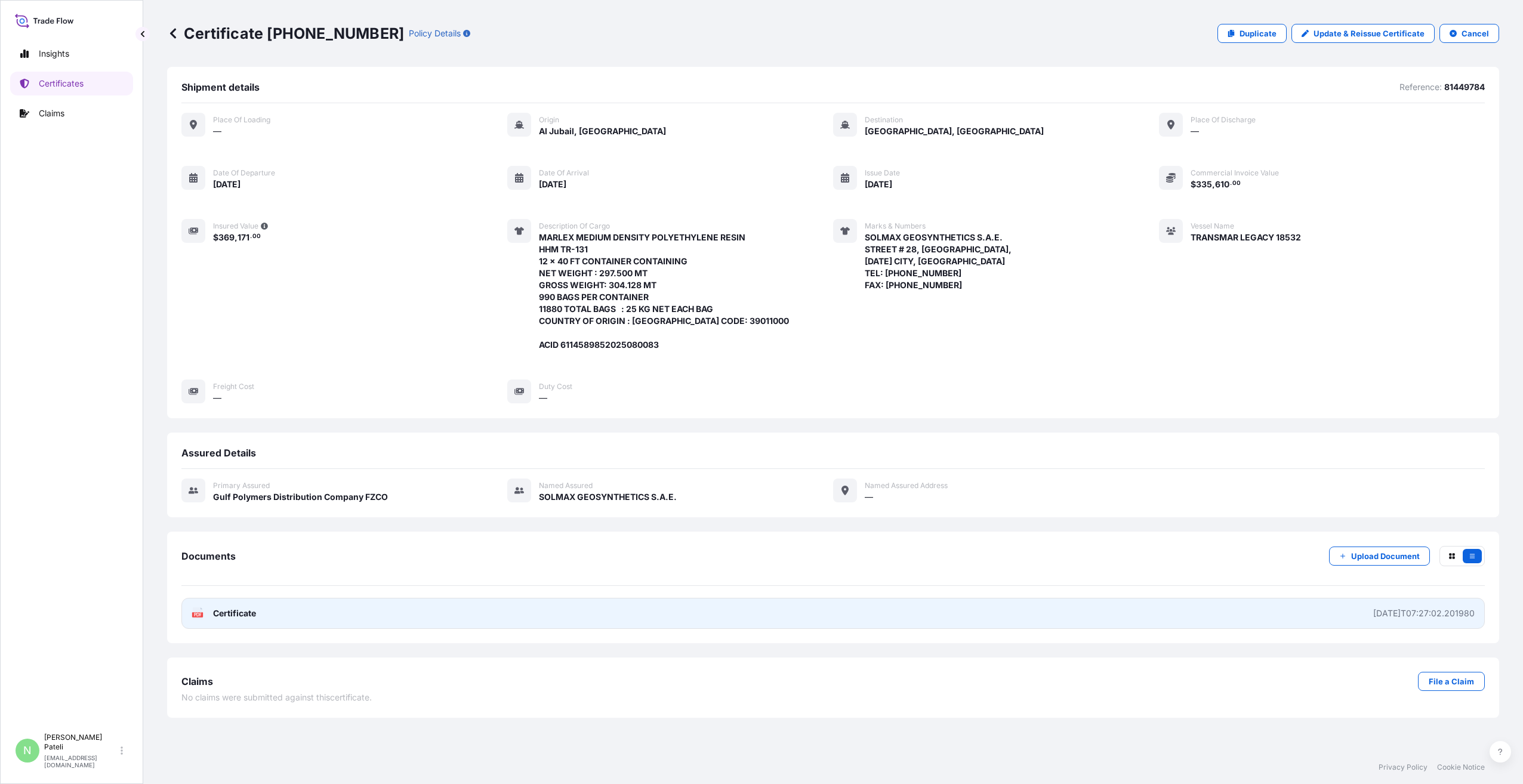
click at [228, 619] on span "Certificate" at bounding box center [235, 613] width 43 height 12
